Goal: Navigation & Orientation: Find specific page/section

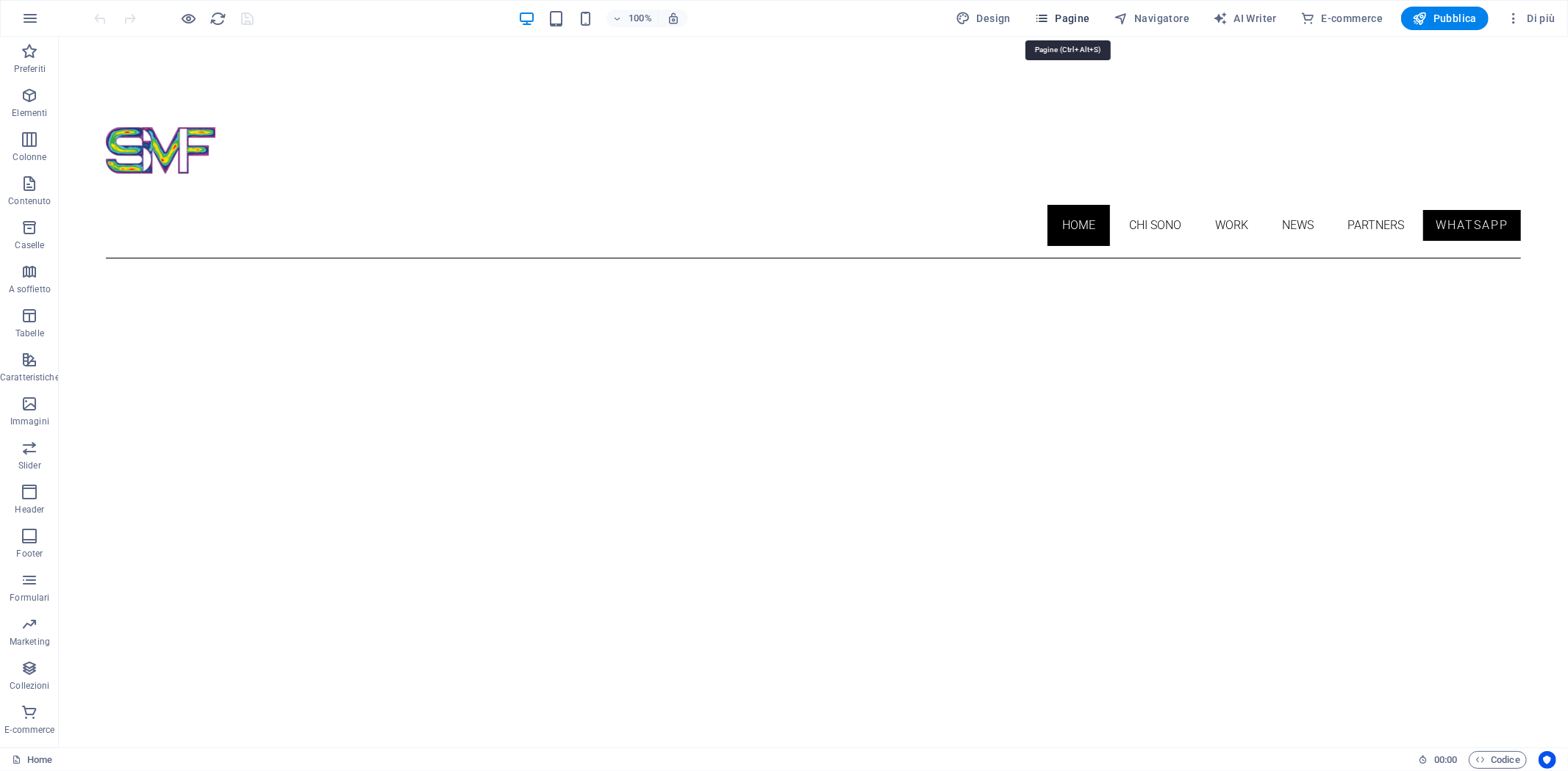
click at [1071, 11] on span "Pagine" at bounding box center [1062, 18] width 55 height 14
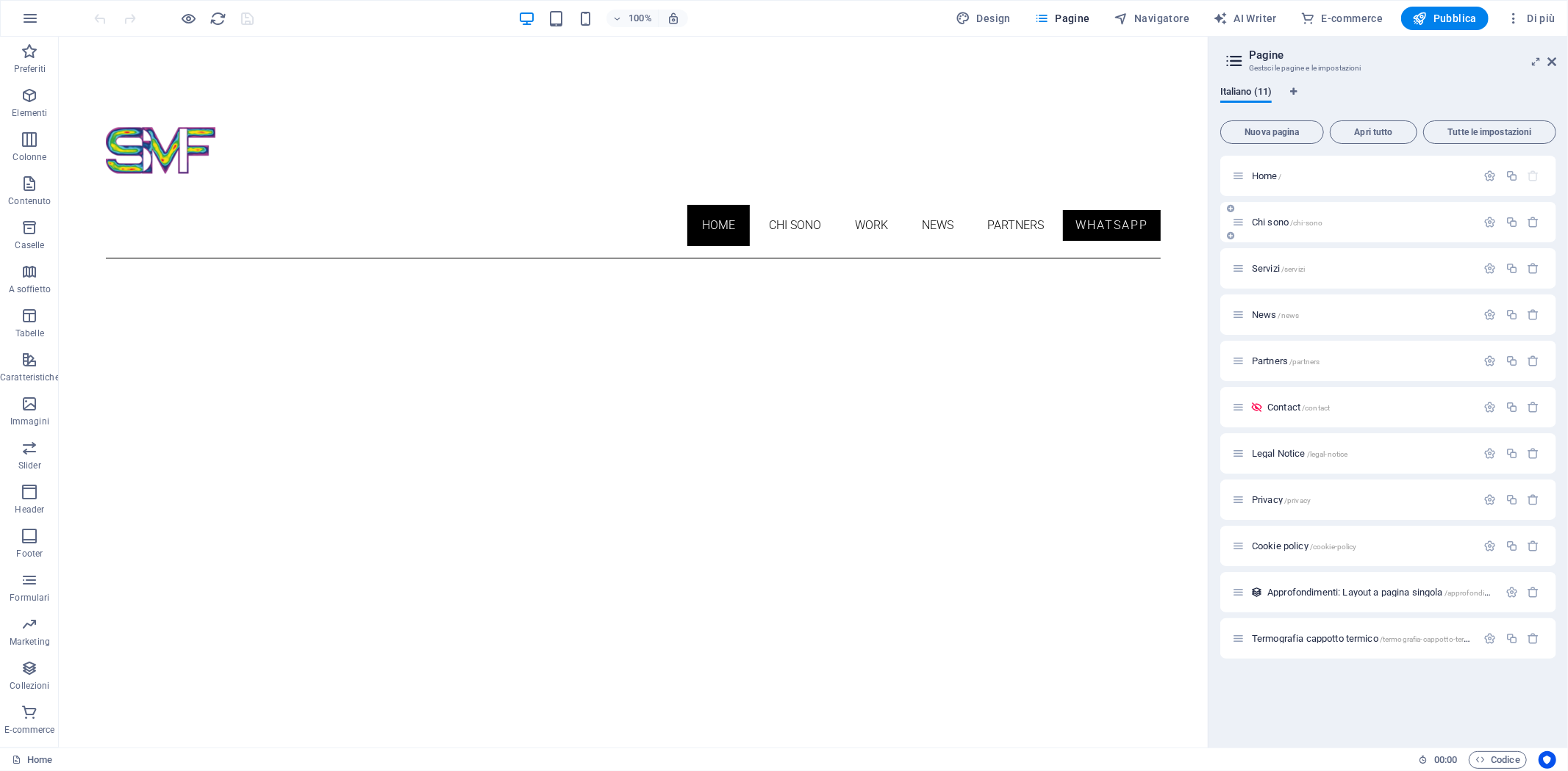
click at [1281, 217] on span "Chi sono /chi-sono" at bounding box center [1287, 222] width 71 height 11
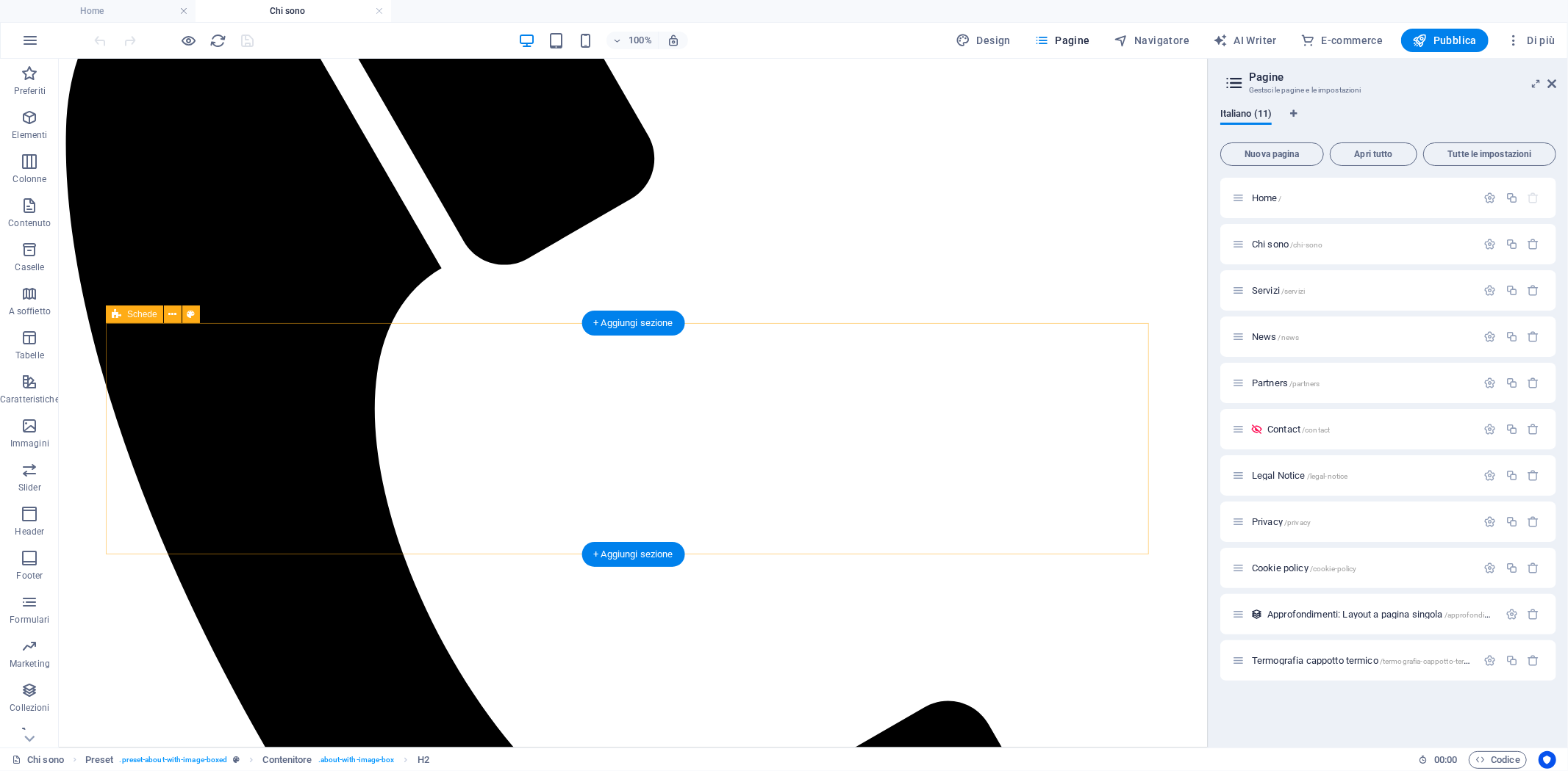
scroll to position [535, 0]
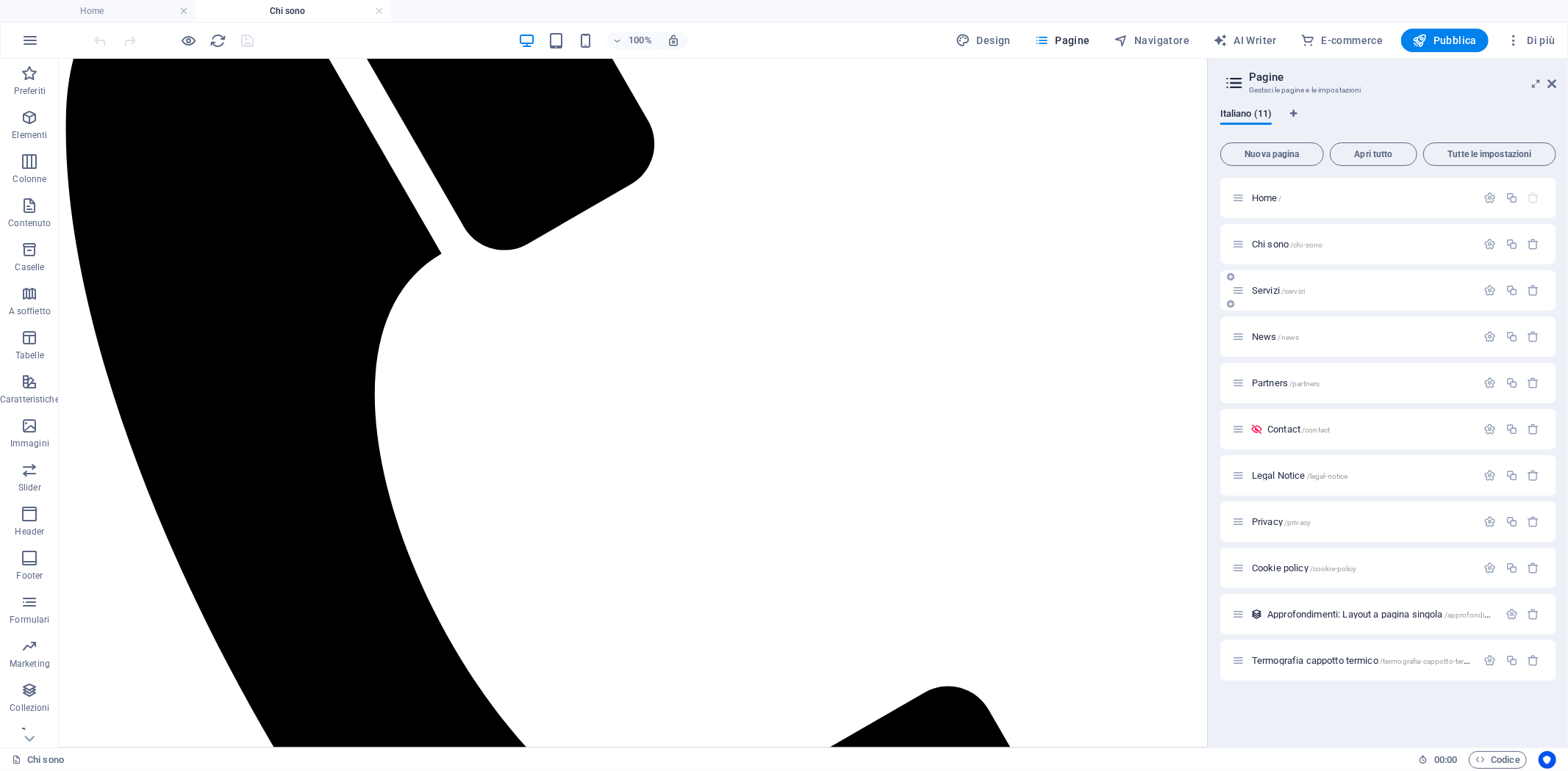
click at [1269, 289] on span "Servizi /servizi" at bounding box center [1278, 290] width 53 height 11
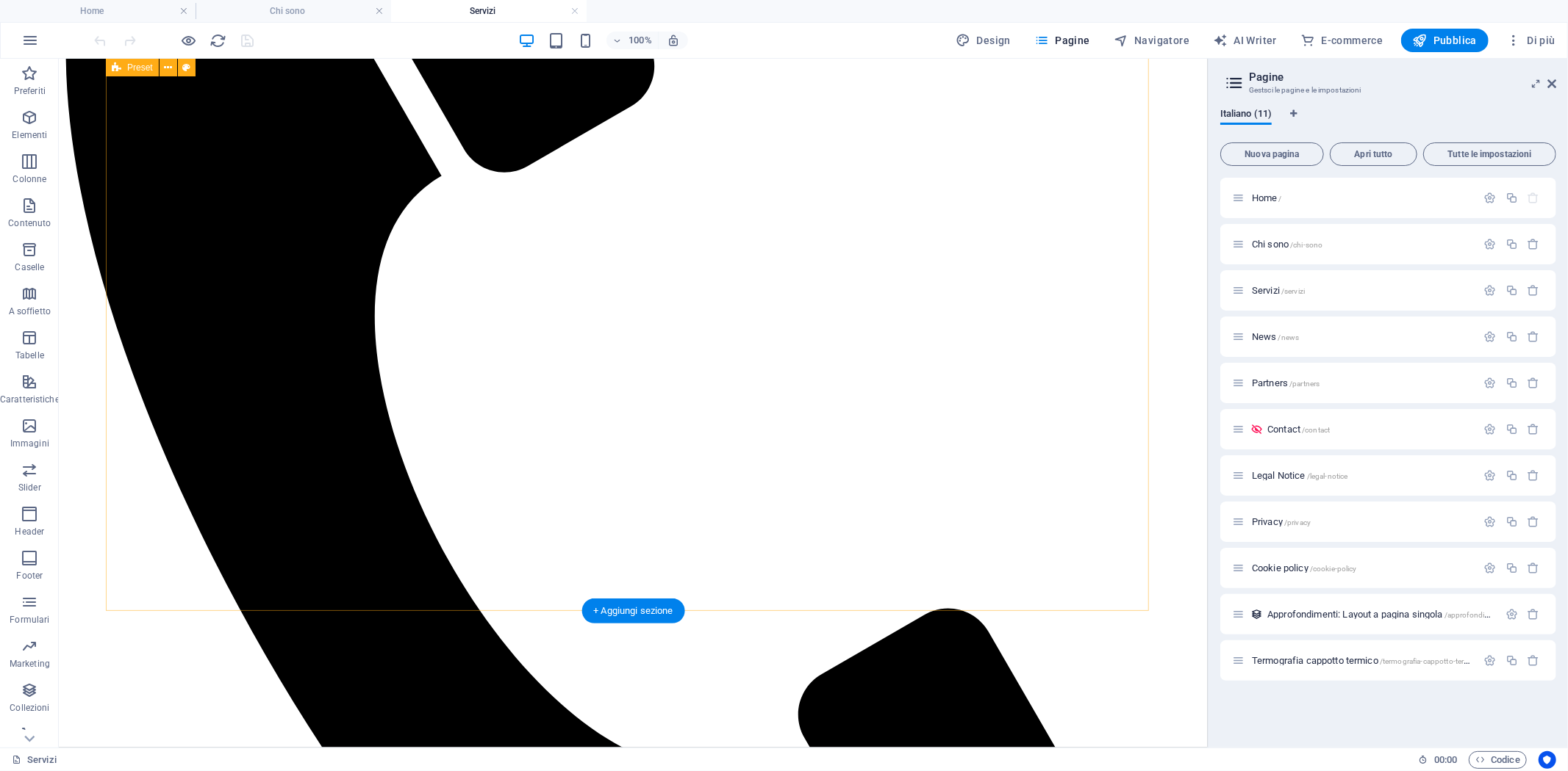
scroll to position [649, 0]
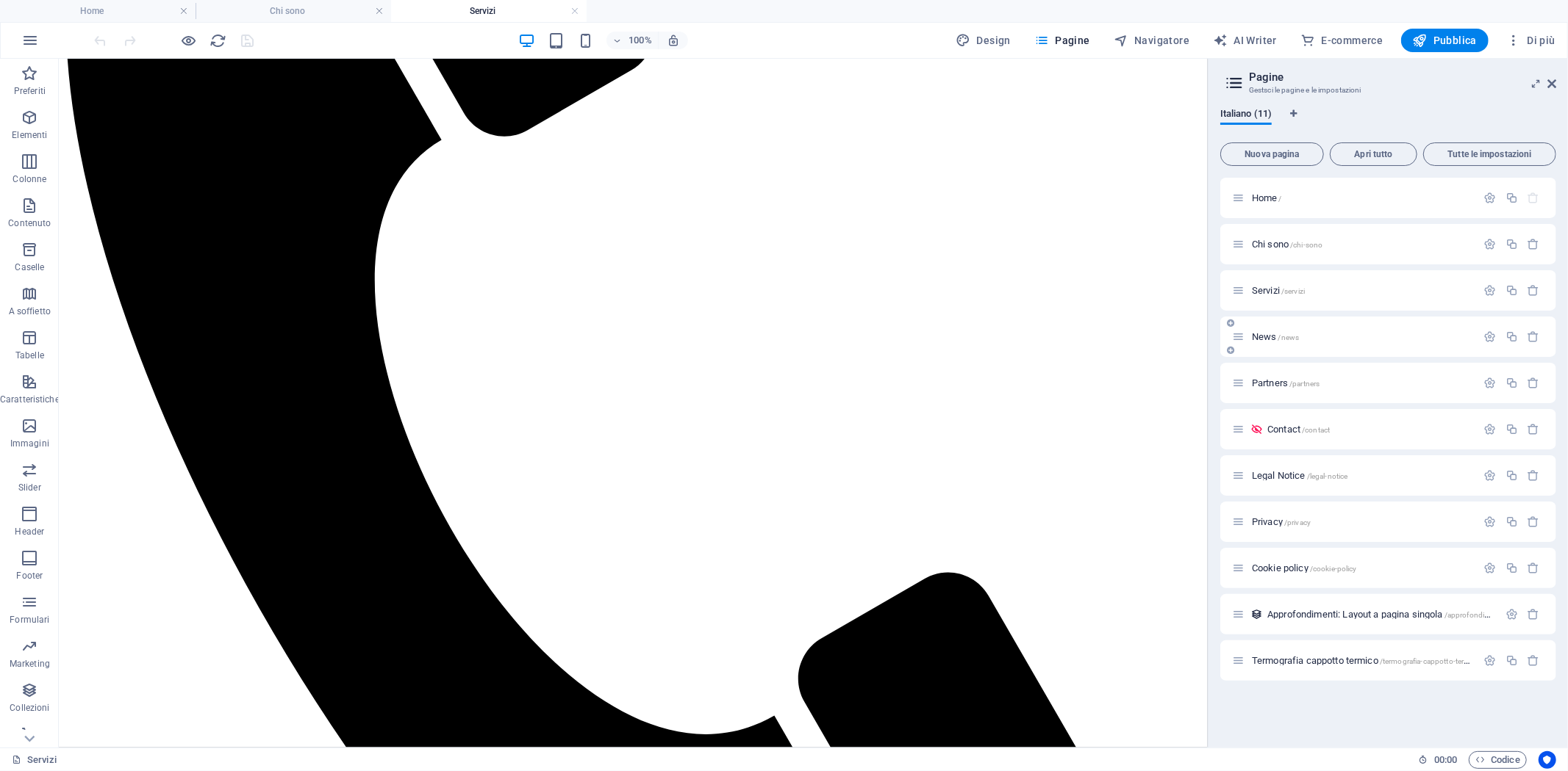
click at [1269, 337] on span "News /news" at bounding box center [1275, 337] width 47 height 11
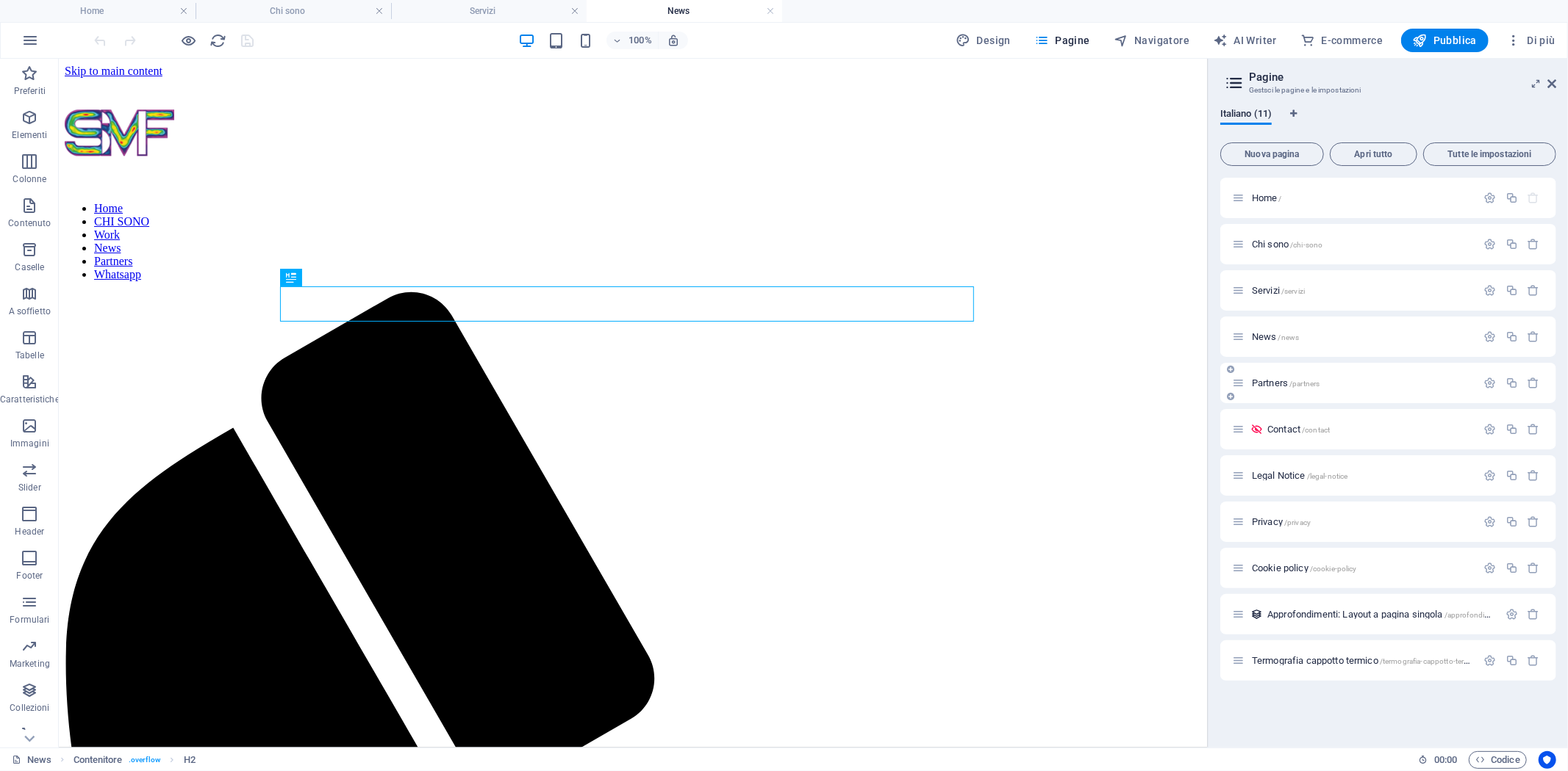
scroll to position [0, 0]
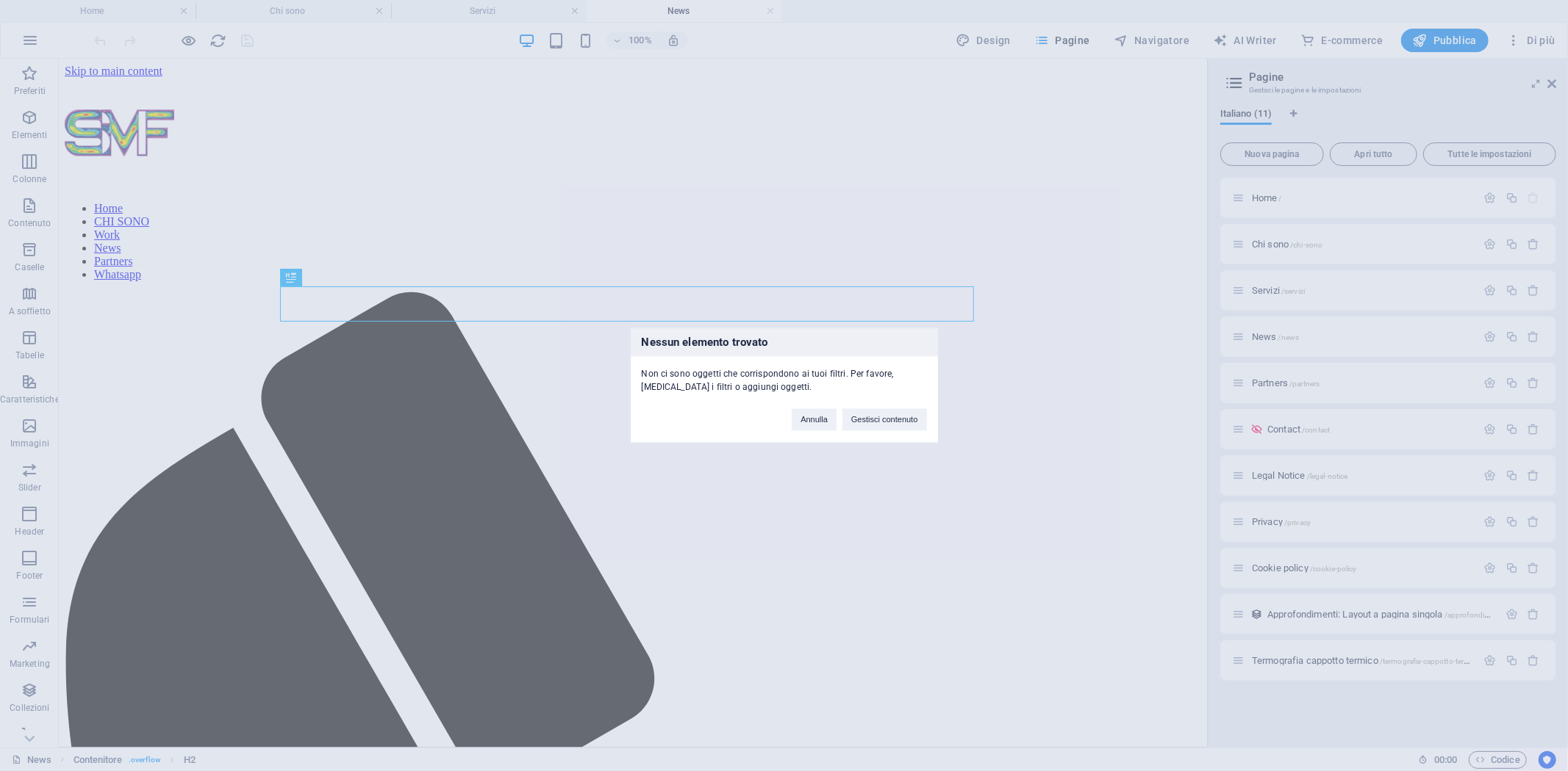
click at [1262, 327] on div "Nessun elemento trovato Non ci sono oggetti che corrispondono ai tuoi filtri. P…" at bounding box center [784, 385] width 1568 height 771
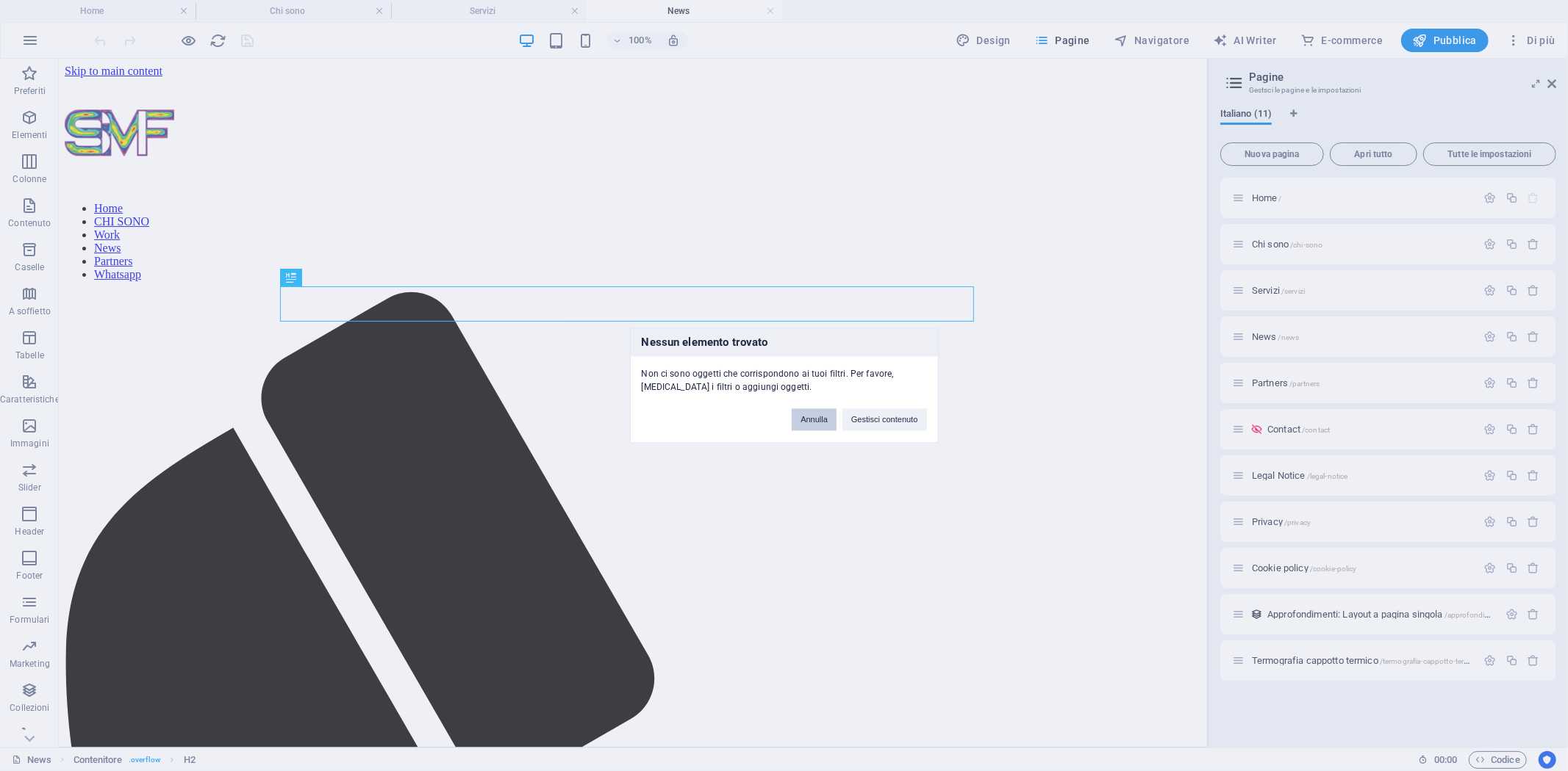
click at [819, 409] on button "Annulla" at bounding box center [814, 420] width 45 height 22
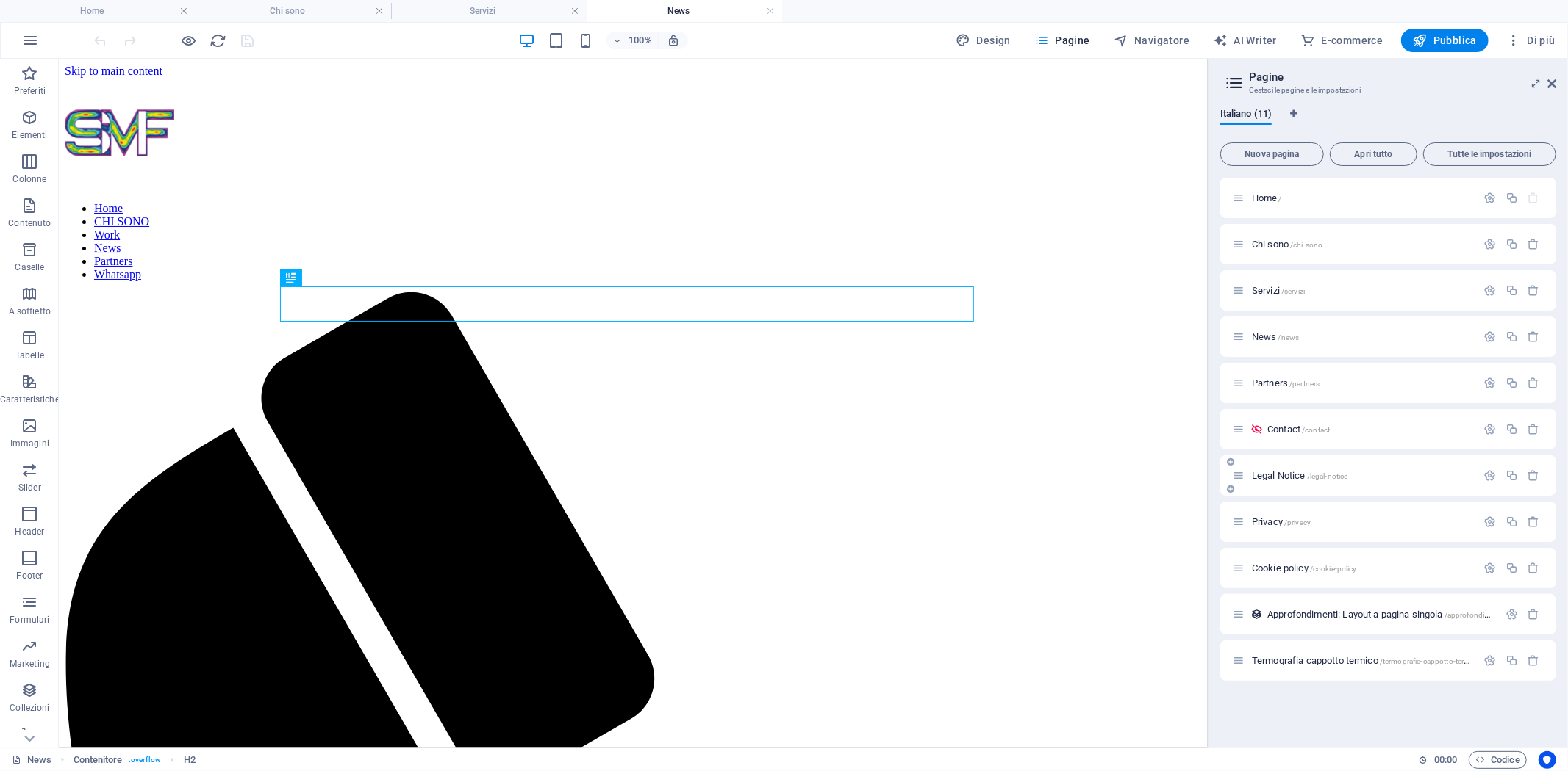
click at [1288, 478] on span "Legal Notice /legal-notice" at bounding box center [1300, 476] width 96 height 11
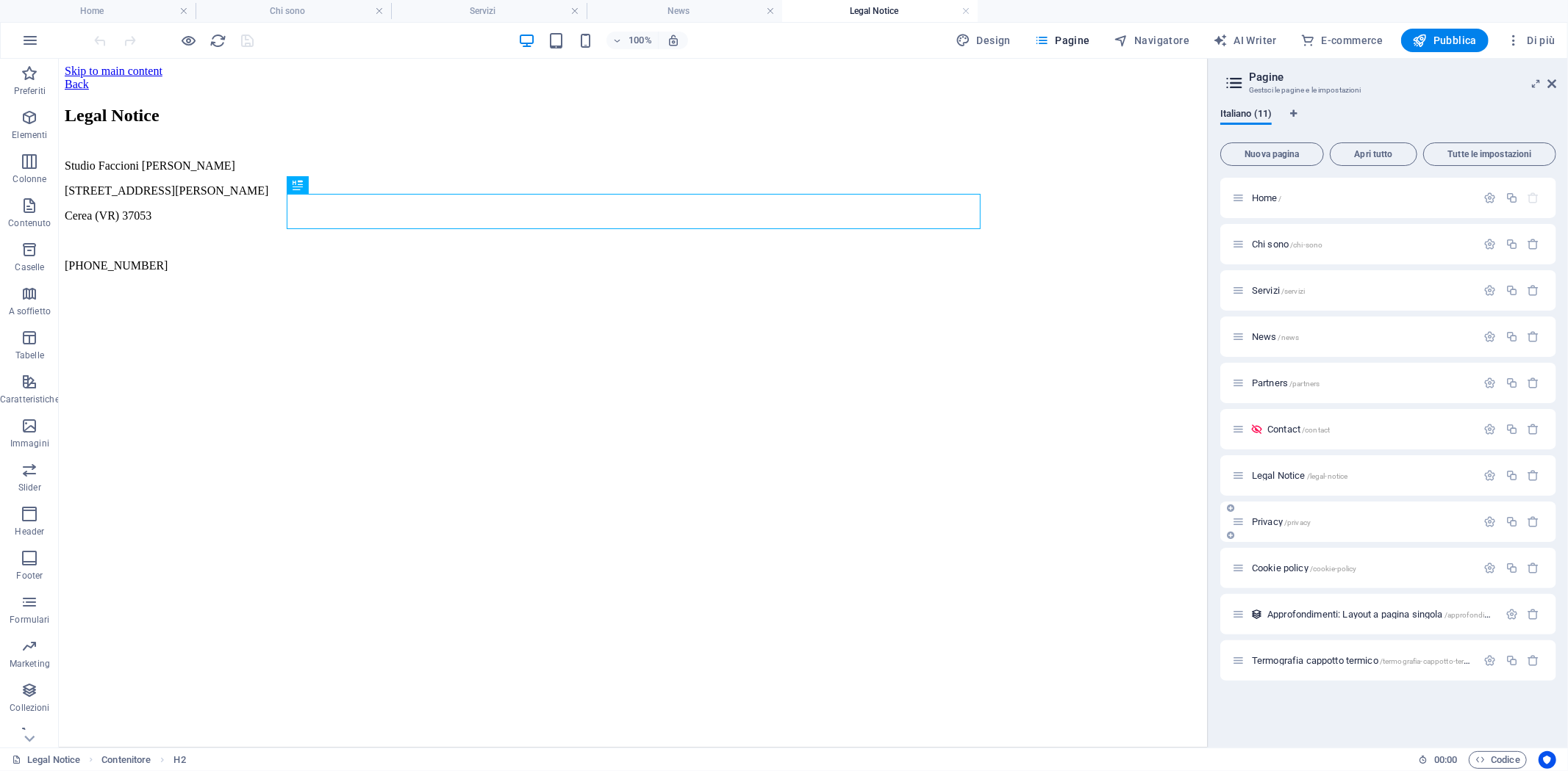
click at [1275, 517] on span "Privacy /privacy" at bounding box center [1281, 522] width 59 height 11
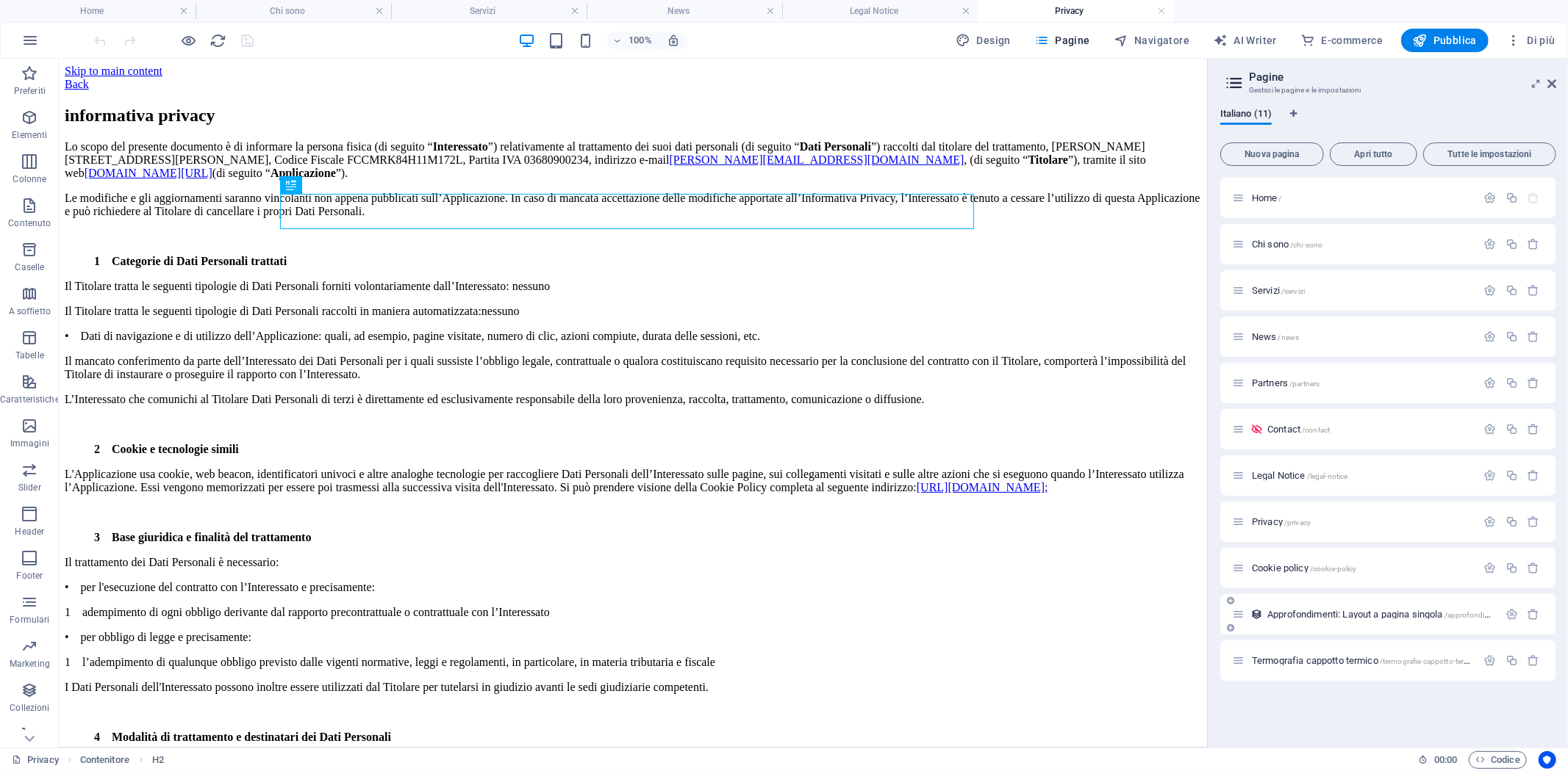
click at [1287, 567] on span "Cookie policy /cookie-policy" at bounding box center [1304, 568] width 105 height 11
click at [1311, 655] on div "Termografia cappotto termico /termografia-cappotto-termico" at bounding box center [1354, 661] width 245 height 17
click at [1316, 664] on span "Termografia cappotto termico /termografia-cappotto-termico" at bounding box center [1366, 661] width 229 height 11
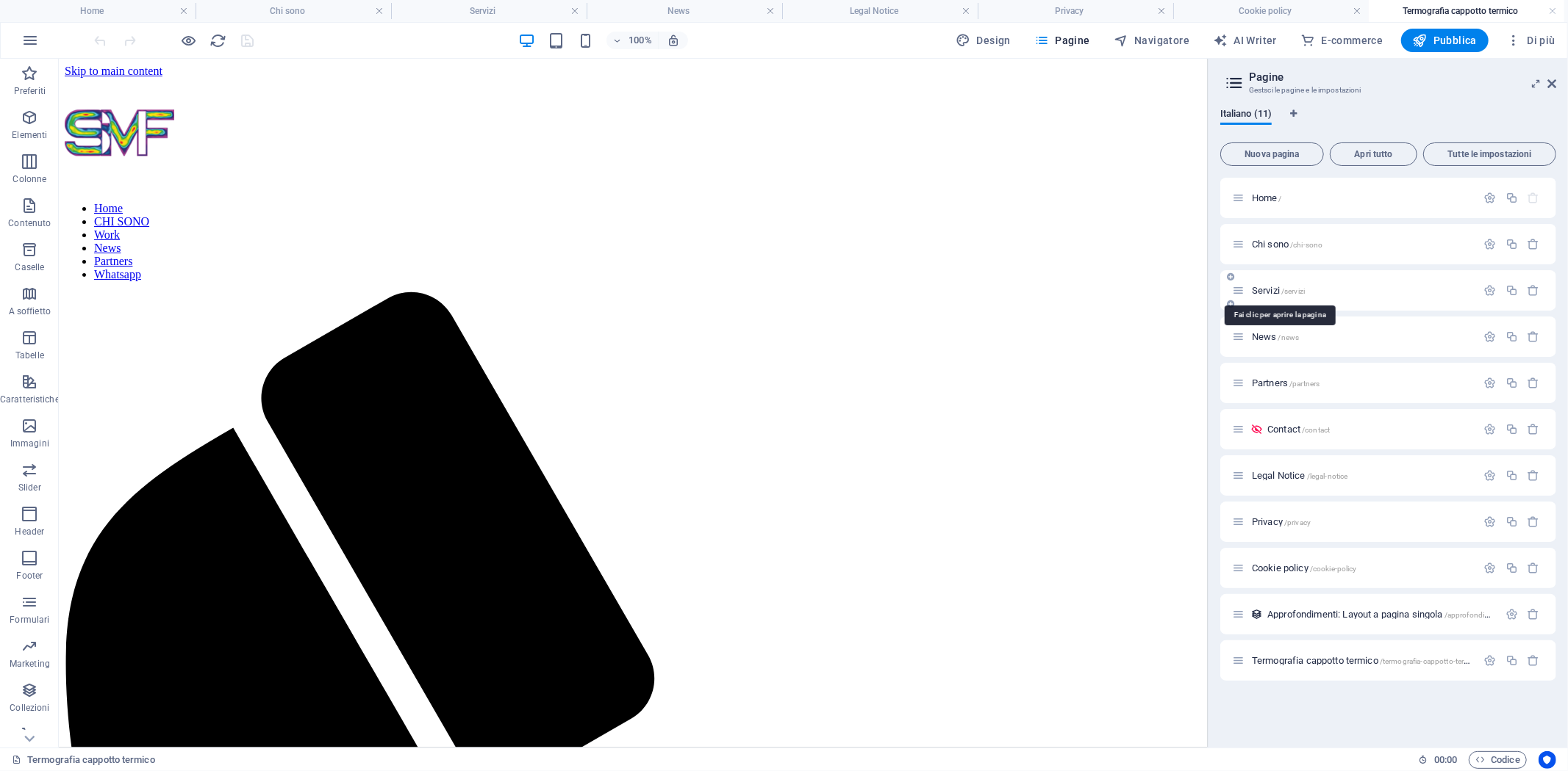
click at [1274, 285] on span "Servizi /servizi" at bounding box center [1278, 290] width 53 height 11
